Goal: Transaction & Acquisition: Purchase product/service

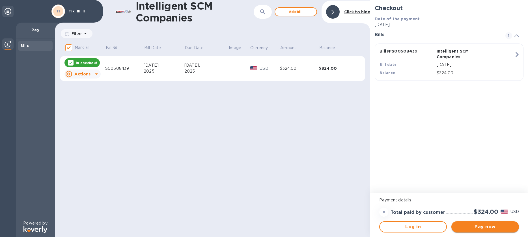
click at [488, 226] on span "Pay now" at bounding box center [485, 227] width 59 height 7
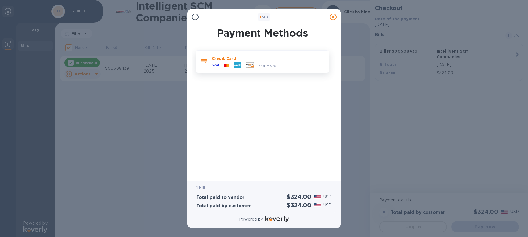
click at [226, 65] on icon at bounding box center [226, 65] width 1 height 3
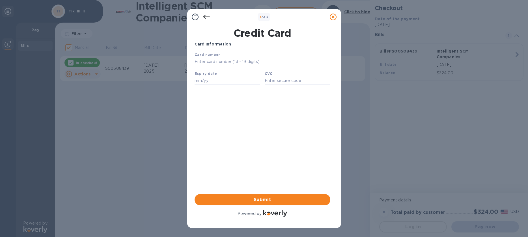
click at [210, 60] on input "text" at bounding box center [262, 62] width 136 height 8
type input "[CREDIT_CARD_NUMBER]"
type input "04/28"
click at [267, 200] on span "Submit" at bounding box center [262, 199] width 127 height 7
click at [272, 79] on input "text" at bounding box center [297, 80] width 66 height 8
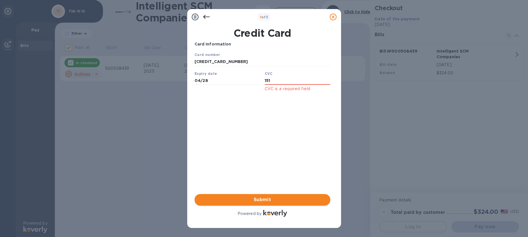
type input "151"
click at [270, 201] on span "Submit" at bounding box center [262, 199] width 127 height 7
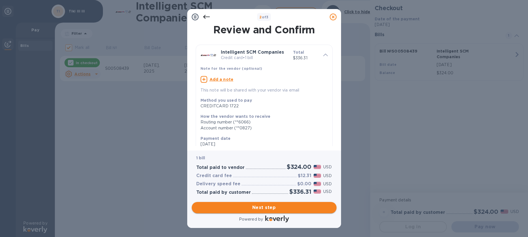
click at [271, 208] on span "Next step" at bounding box center [264, 207] width 136 height 7
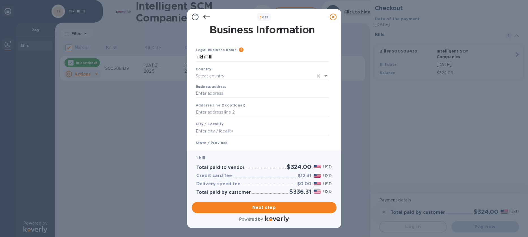
click at [204, 76] on input "text" at bounding box center [255, 76] width 118 height 8
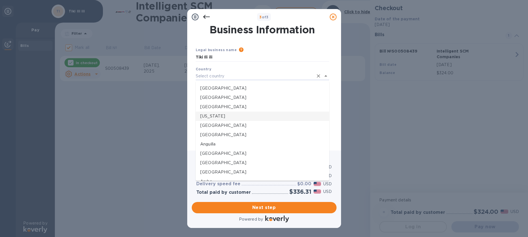
click at [212, 116] on p "[US_STATE]" at bounding box center [262, 116] width 124 height 6
type input "[US_STATE]"
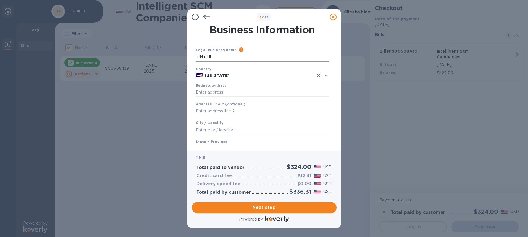
click at [215, 57] on input "Tiki Ili ili" at bounding box center [262, 57] width 133 height 8
type input "Tiki Ili ili to Poto Vave"
click at [211, 94] on input "Business address" at bounding box center [262, 92] width 133 height 8
type input "P.O. Box 267"
click at [211, 130] on input "text" at bounding box center [262, 130] width 133 height 8
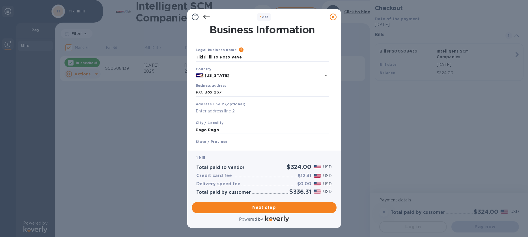
type input "Pago Pago"
click at [208, 142] on b "State / Province" at bounding box center [212, 142] width 32 height 4
click at [203, 142] on b "State / Province" at bounding box center [212, 142] width 32 height 4
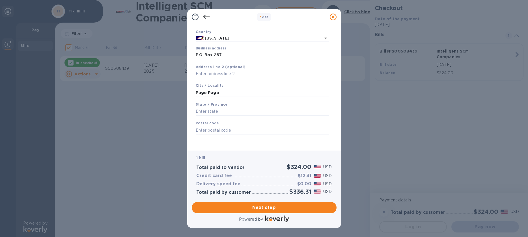
scroll to position [39, 0]
click at [217, 129] on input "text" at bounding box center [262, 128] width 133 height 8
type input "96799"
click at [205, 108] on input "text" at bounding box center [262, 109] width 133 height 8
type input "AS"
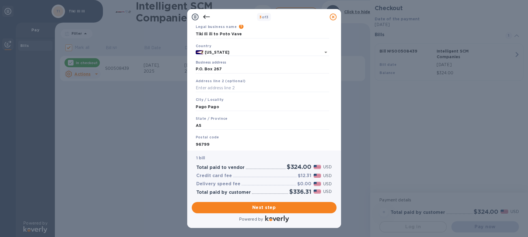
scroll to position [0, 0]
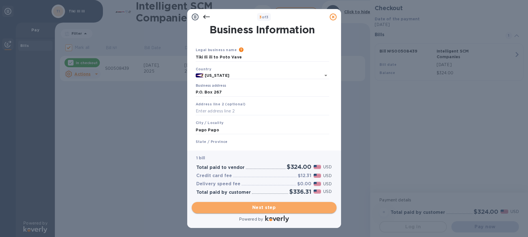
click at [271, 207] on span "Next step" at bounding box center [264, 207] width 136 height 7
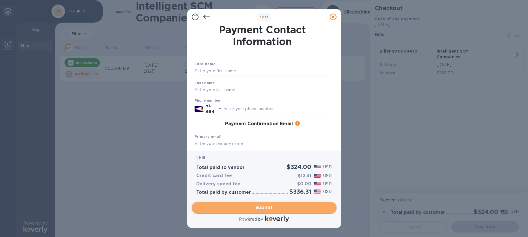
click at [262, 207] on span "Submit" at bounding box center [264, 207] width 136 height 7
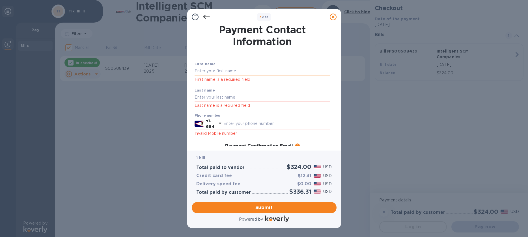
click at [201, 70] on input "text" at bounding box center [262, 71] width 136 height 8
type input "[PERSON_NAME]"
type input "Floor"
type input "6842529681"
type input "[EMAIL_ADDRESS][DOMAIN_NAME]"
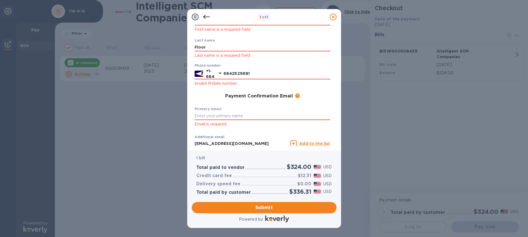
scroll to position [50, 0]
drag, startPoint x: 196, startPoint y: 114, endPoint x: 204, endPoint y: 117, distance: 8.9
click at [197, 114] on input "text" at bounding box center [262, 116] width 136 height 8
type input "[EMAIL_ADDRESS][DOMAIN_NAME]"
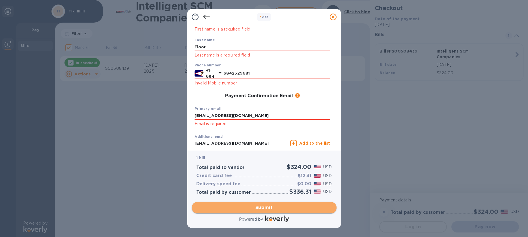
click at [264, 207] on span "Submit" at bounding box center [264, 207] width 136 height 7
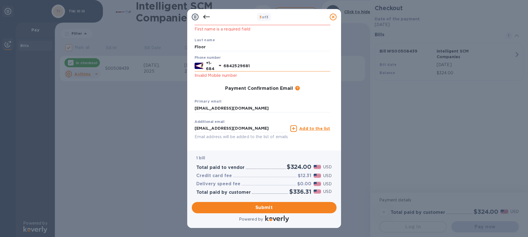
click at [239, 68] on input "6842529681" at bounding box center [276, 66] width 107 height 8
click at [231, 66] on input "6842529681" at bounding box center [276, 66] width 107 height 8
type input "2529681"
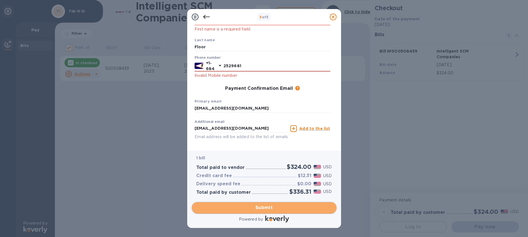
click at [269, 208] on span "Submit" at bounding box center [264, 207] width 136 height 7
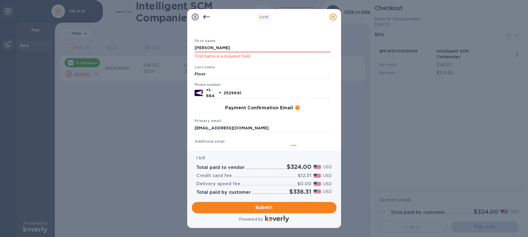
scroll to position [16, 0]
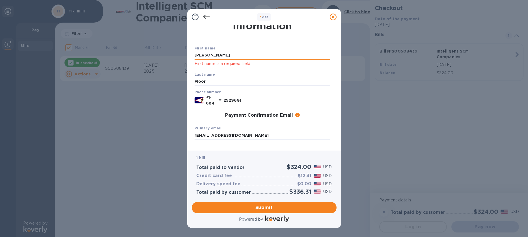
click at [210, 54] on input "[PERSON_NAME]" at bounding box center [262, 55] width 136 height 8
click at [281, 208] on span "Submit" at bounding box center [264, 207] width 136 height 7
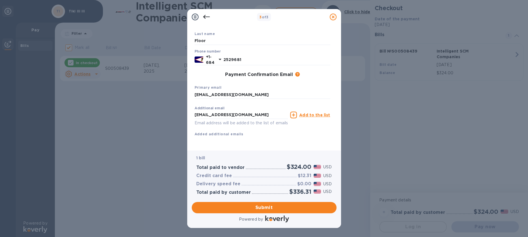
scroll to position [0, 0]
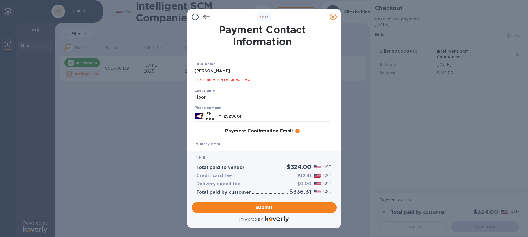
click at [213, 68] on input "[PERSON_NAME]" at bounding box center [262, 71] width 136 height 8
click at [211, 70] on input "[PERSON_NAME]" at bounding box center [262, 71] width 136 height 8
type input "[PERSON_NAME]"
click at [282, 207] on span "Submit" at bounding box center [264, 207] width 136 height 7
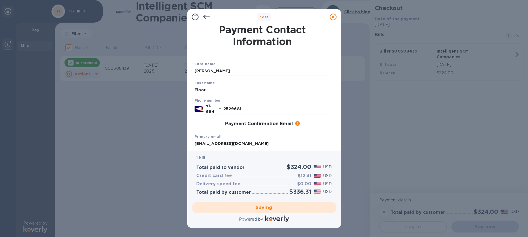
checkbox input "false"
